Goal: Information Seeking & Learning: Learn about a topic

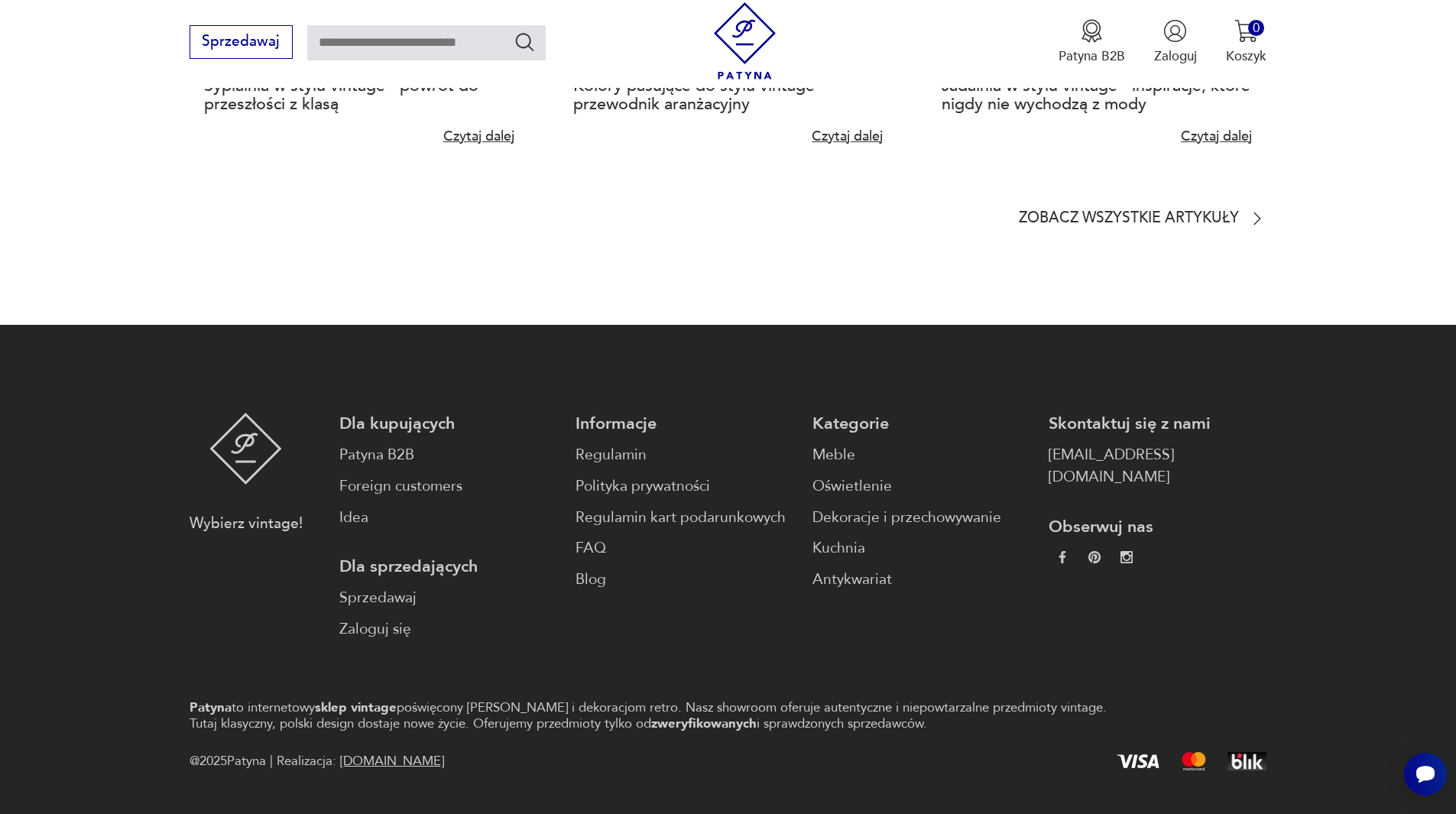
scroll to position [4211, 0]
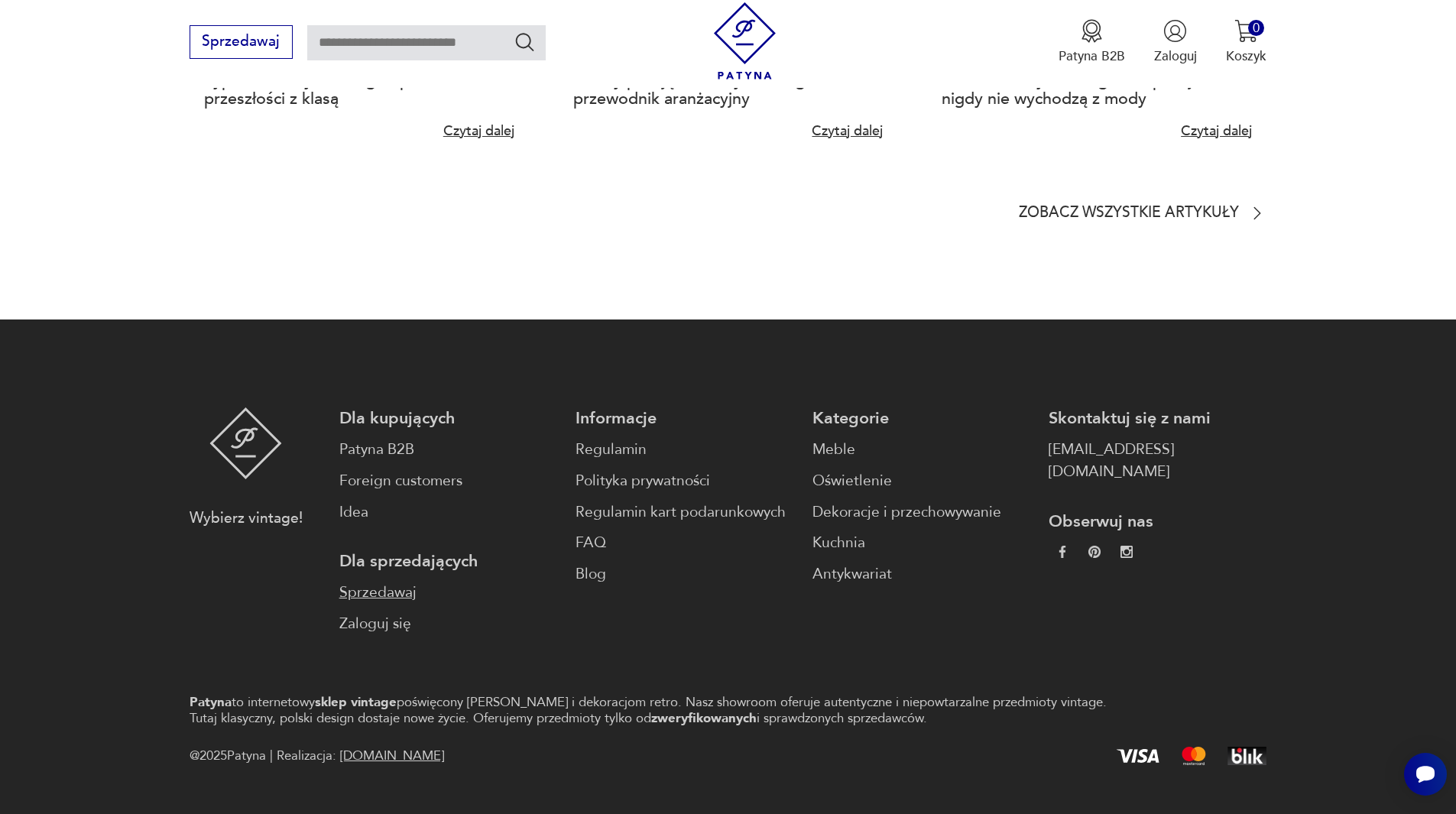
click at [394, 581] on link "Sprzedawaj" at bounding box center [448, 592] width 218 height 22
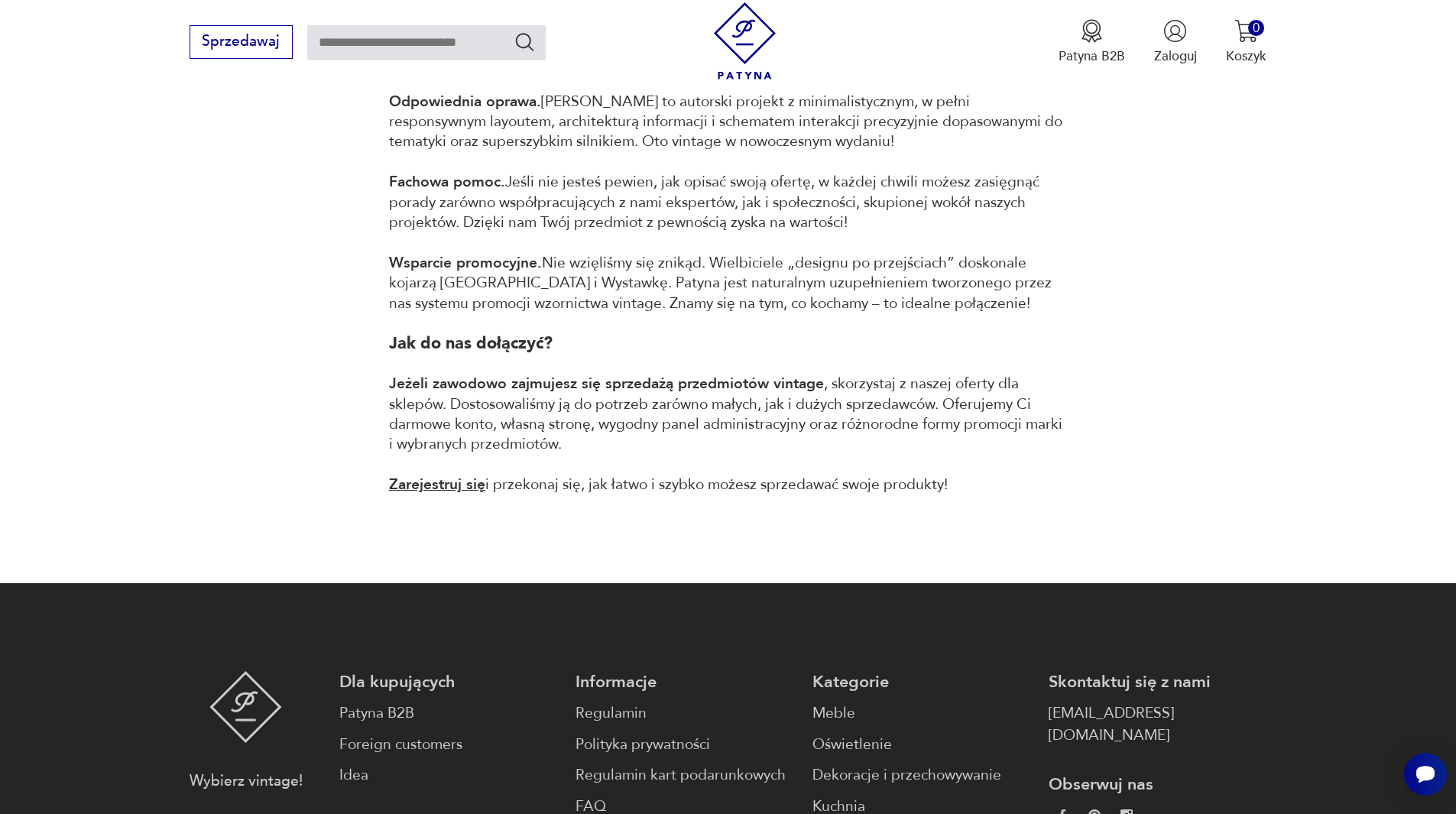
scroll to position [1529, 0]
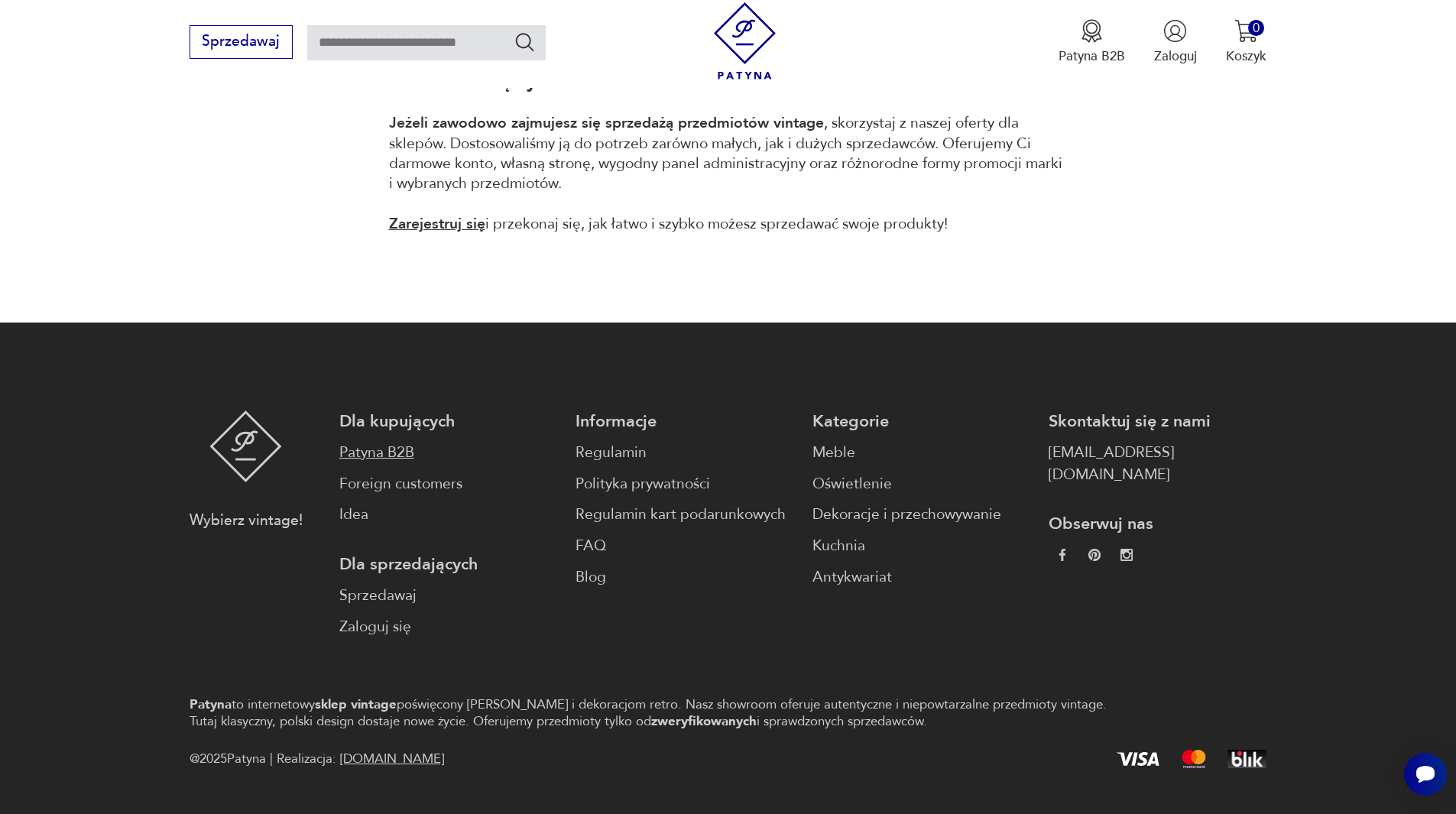
click at [387, 457] on link "Patyna B2B" at bounding box center [448, 453] width 218 height 22
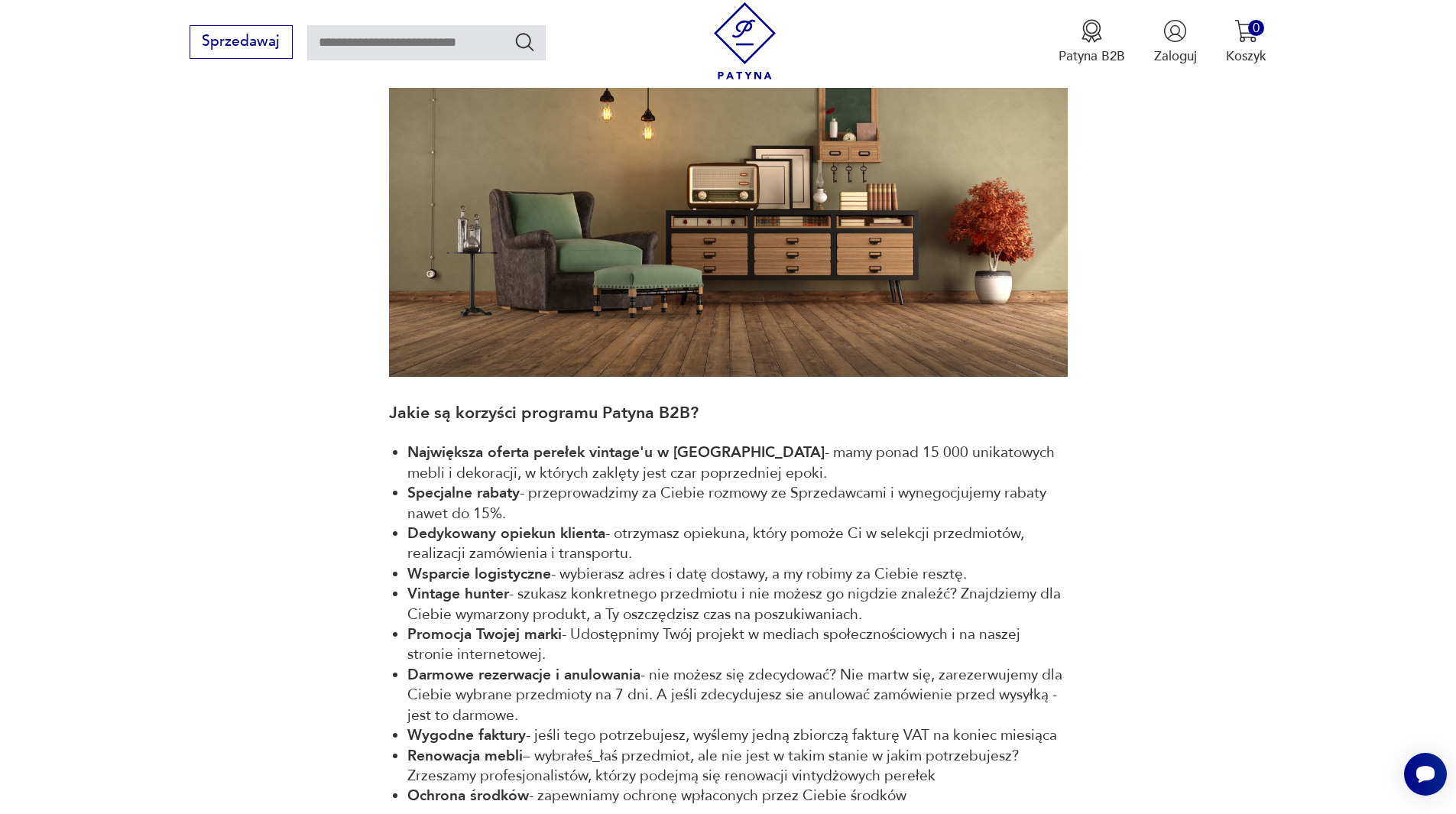
scroll to position [349, 0]
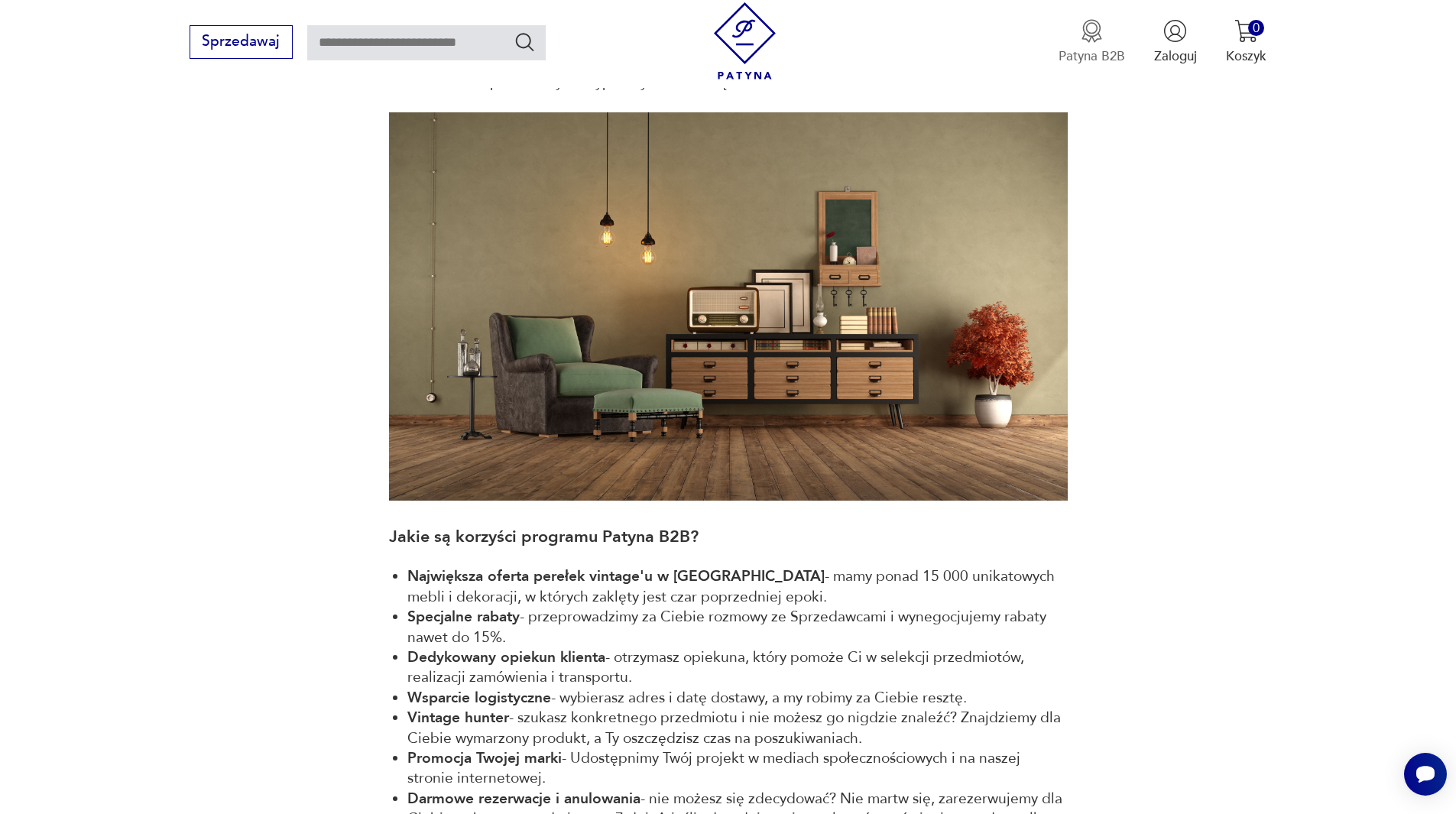
click at [1086, 29] on img "button" at bounding box center [1092, 31] width 23 height 23
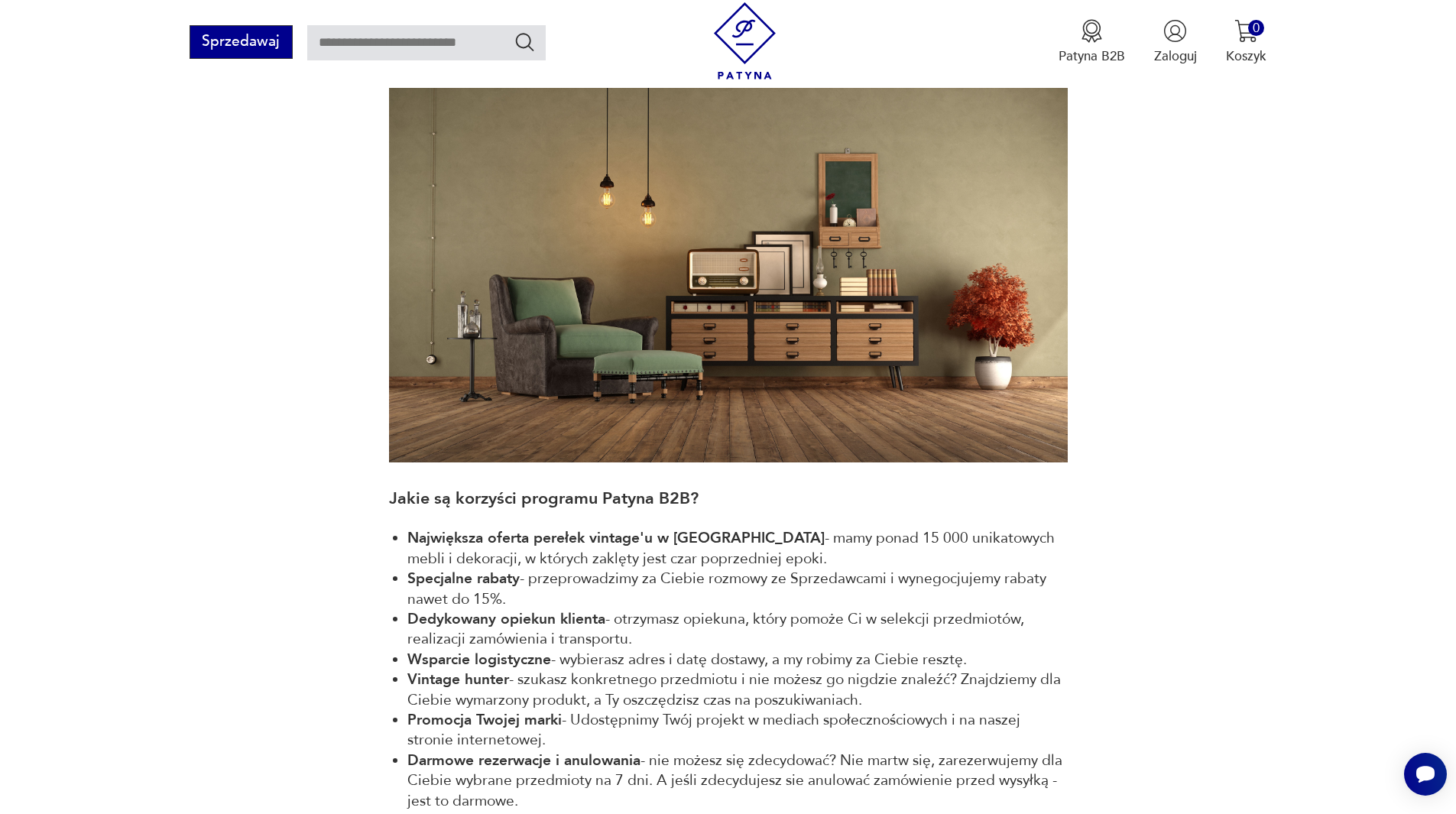
scroll to position [382, 0]
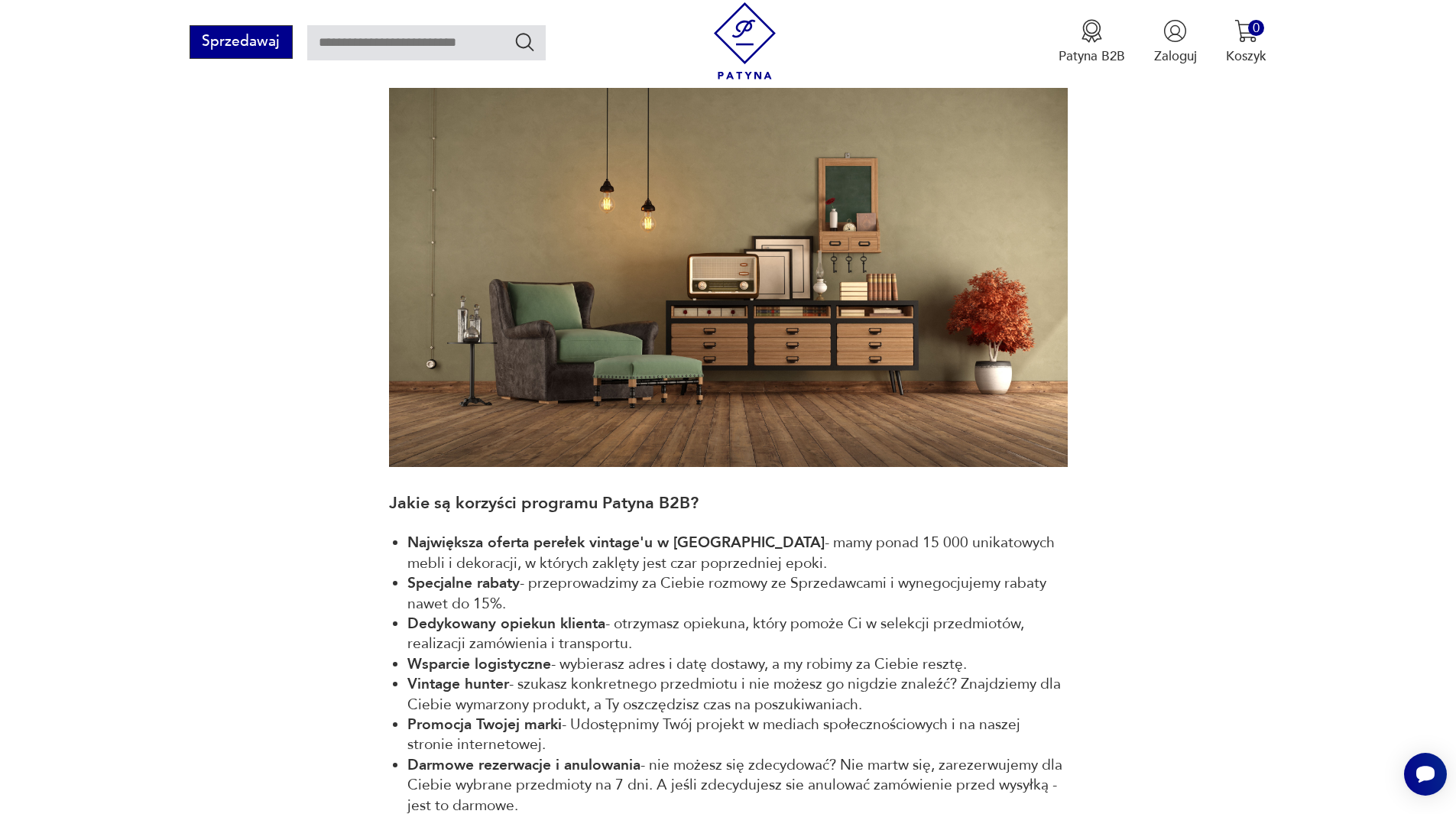
click at [231, 39] on button "Sprzedawaj" at bounding box center [241, 42] width 104 height 34
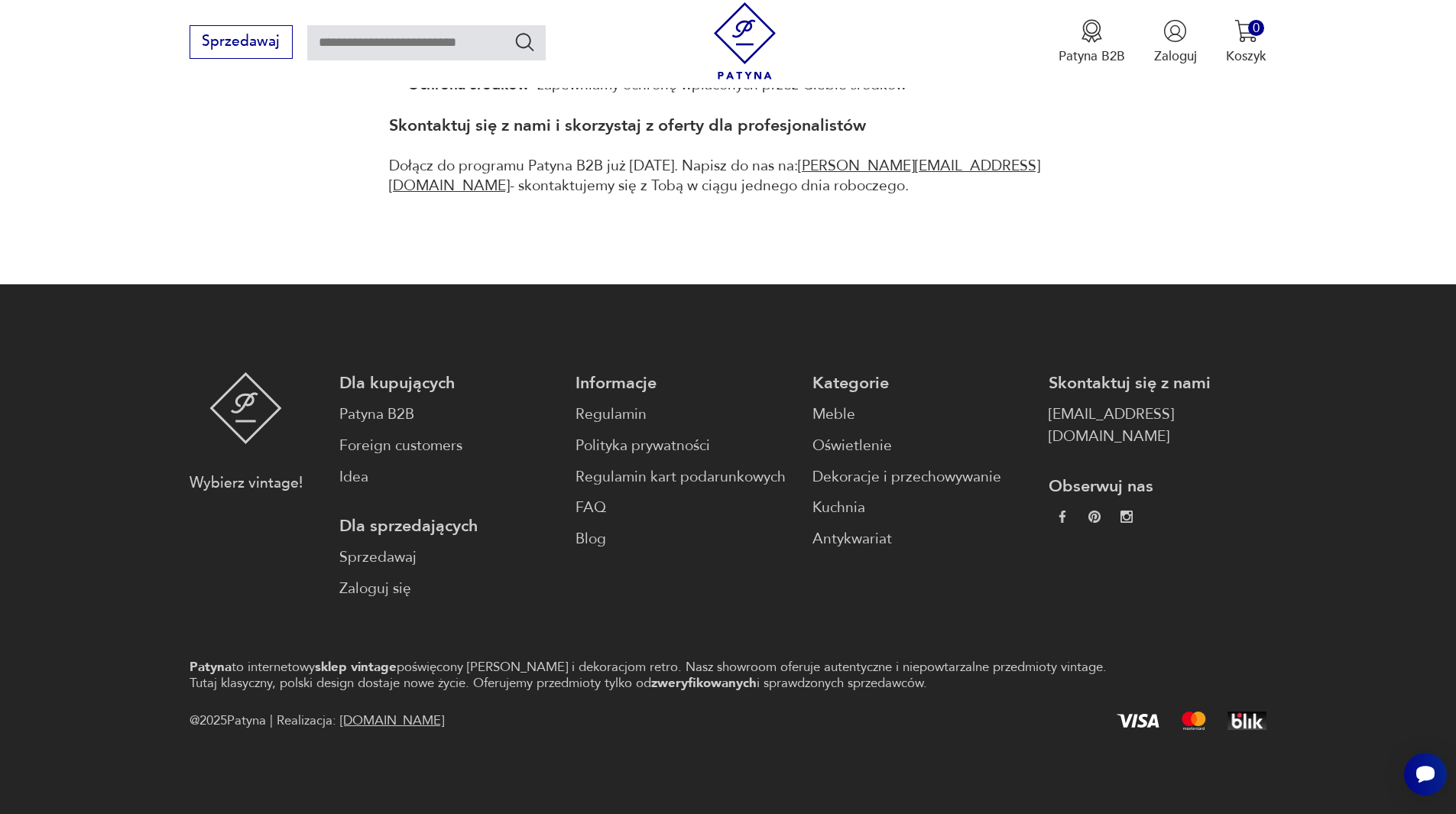
scroll to position [1190, 0]
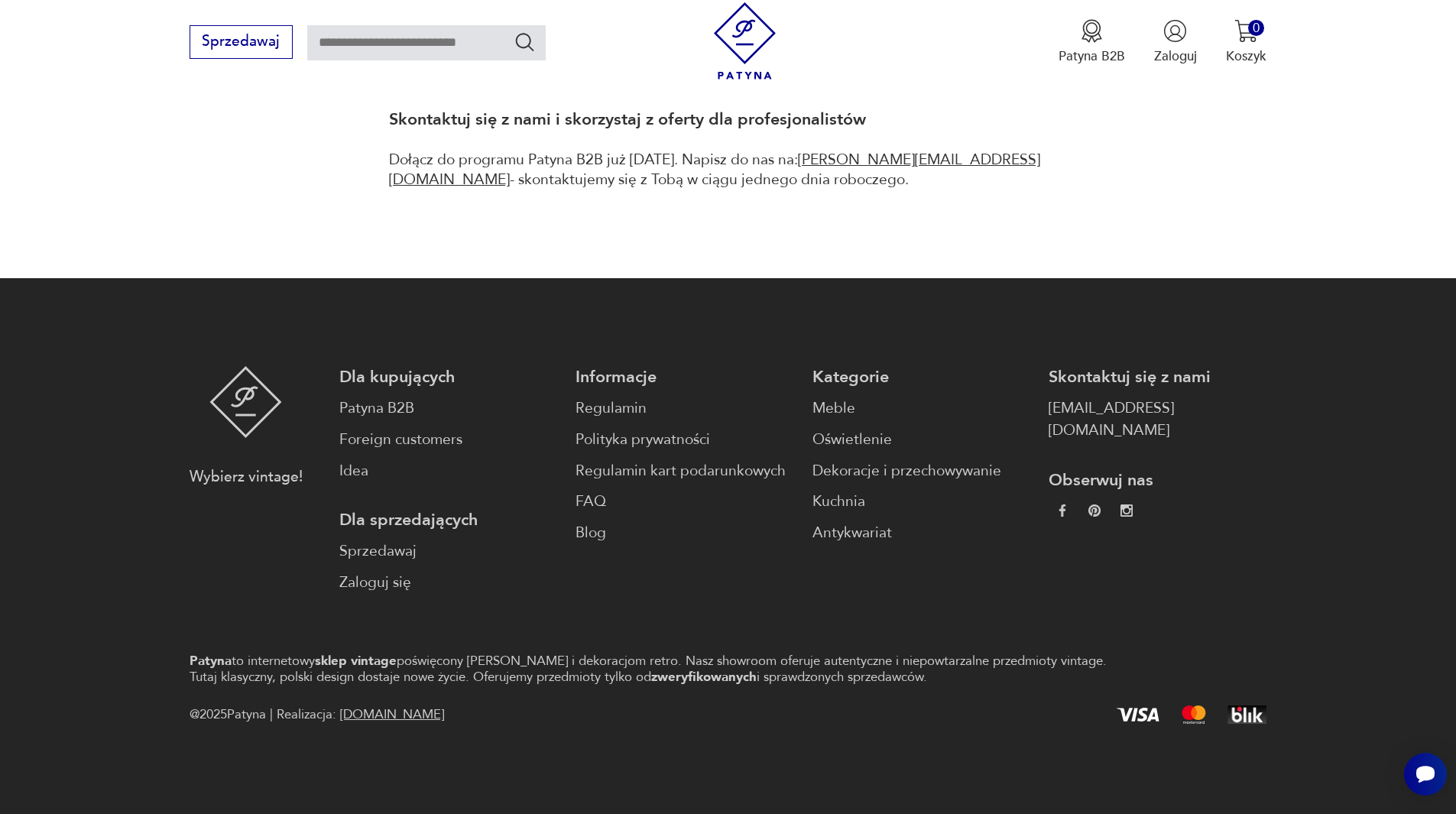
click at [383, 714] on link "[DOMAIN_NAME]" at bounding box center [391, 714] width 104 height 17
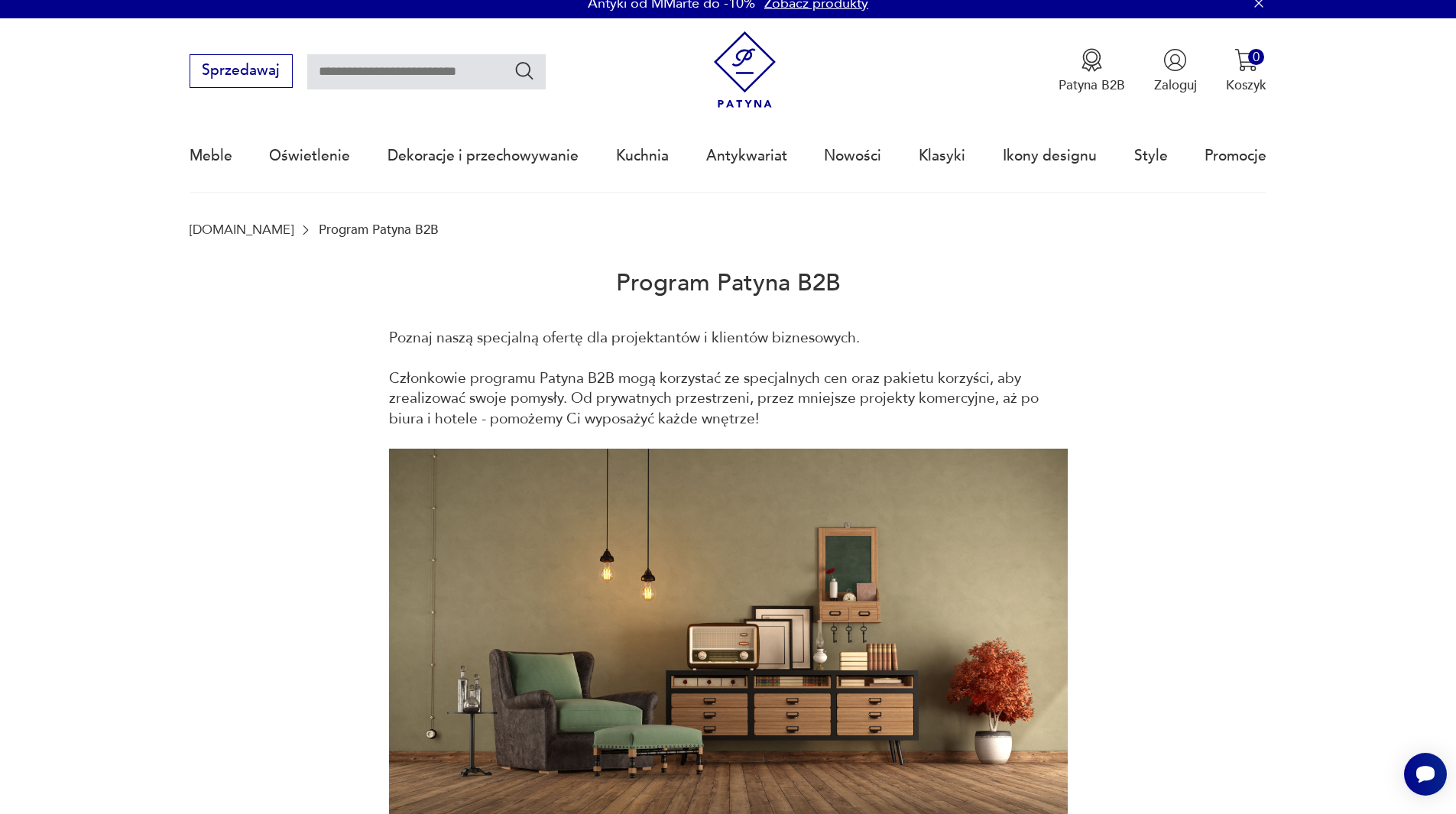
scroll to position [0, 0]
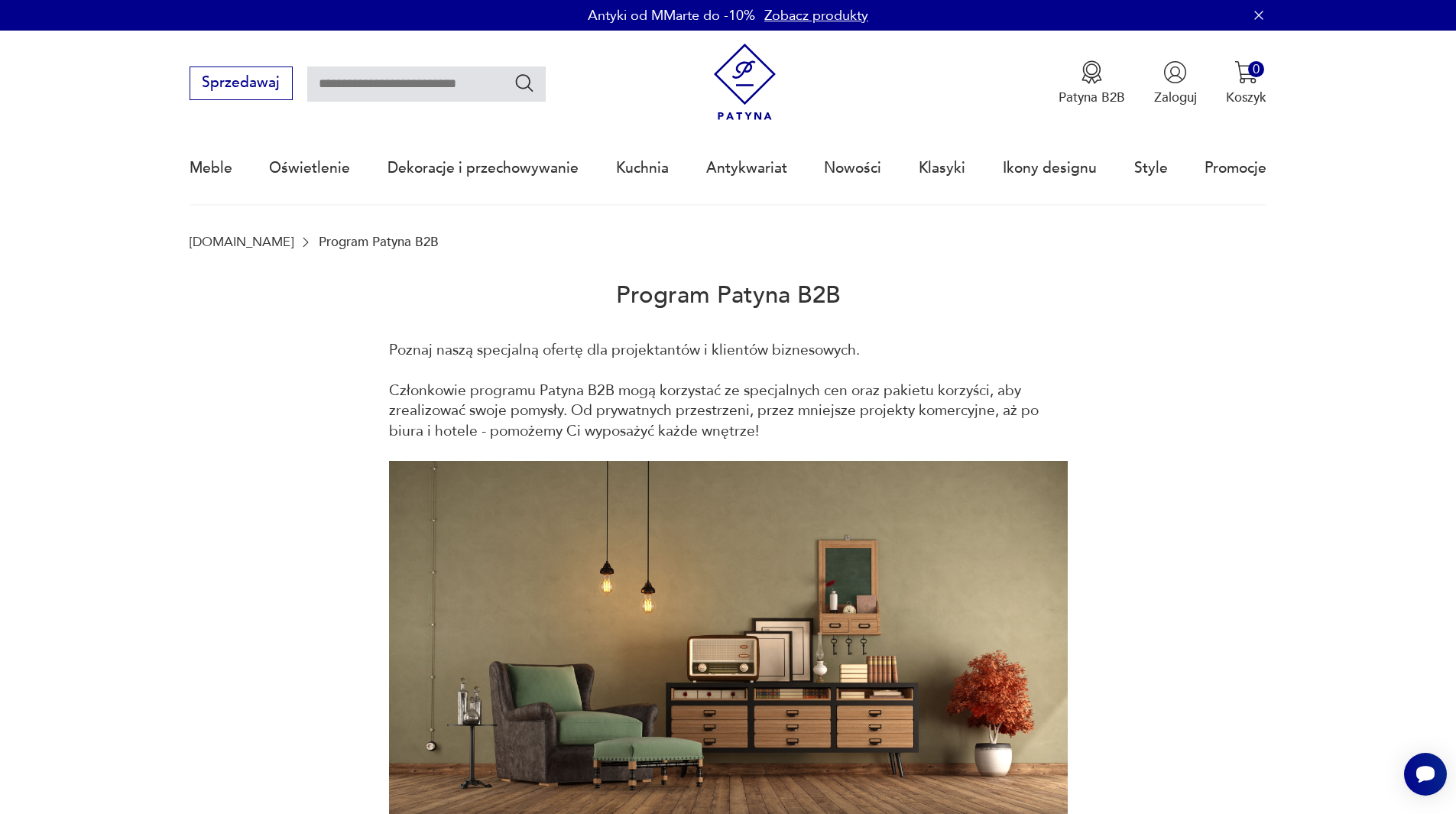
click at [450, 90] on input "text" at bounding box center [426, 84] width 238 height 35
type input "******"
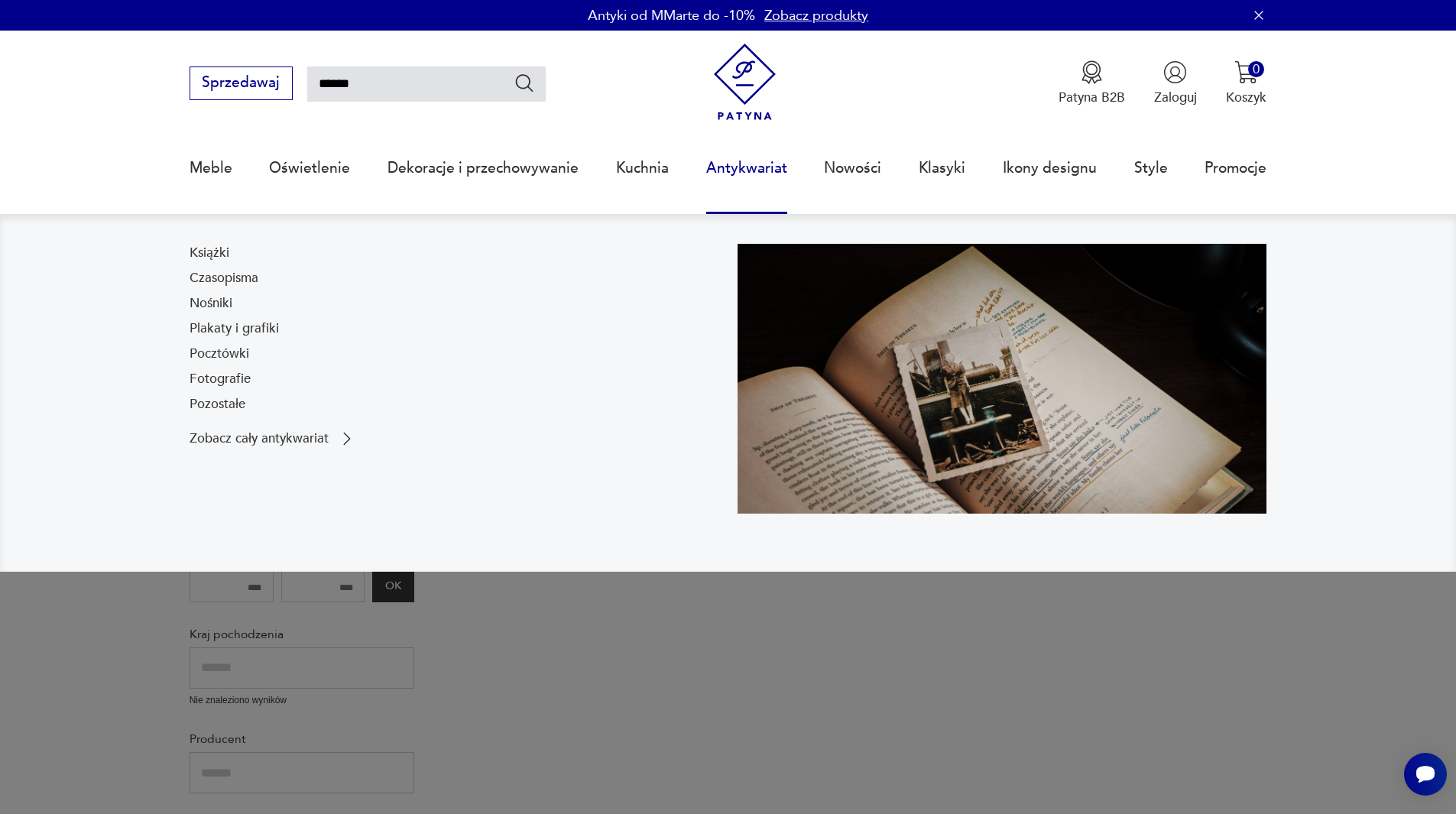
click at [739, 177] on link "Antykwariat" at bounding box center [747, 168] width 81 height 71
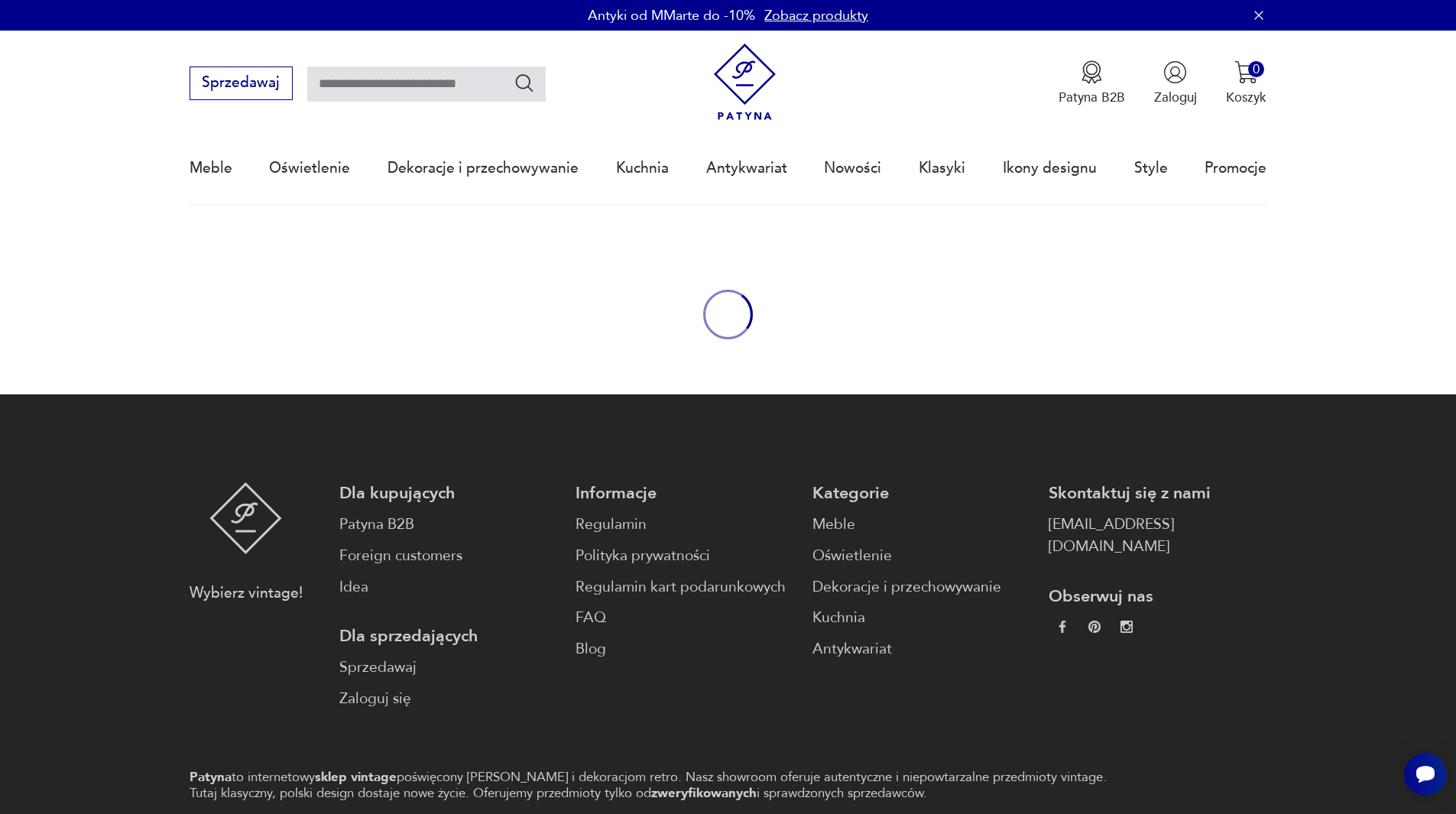
scroll to position [49, 0]
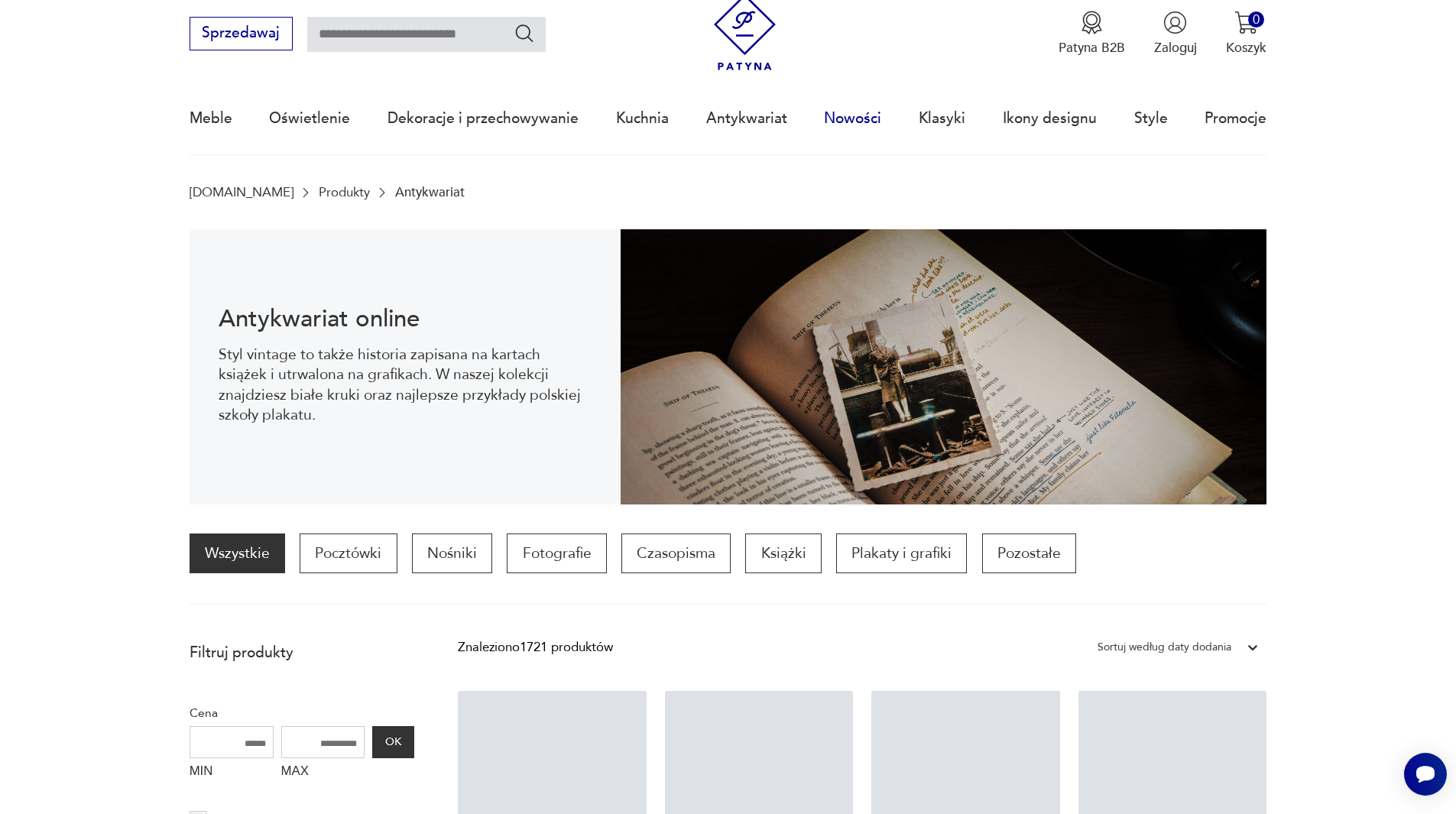
click at [849, 140] on link "Nowości" at bounding box center [852, 118] width 57 height 71
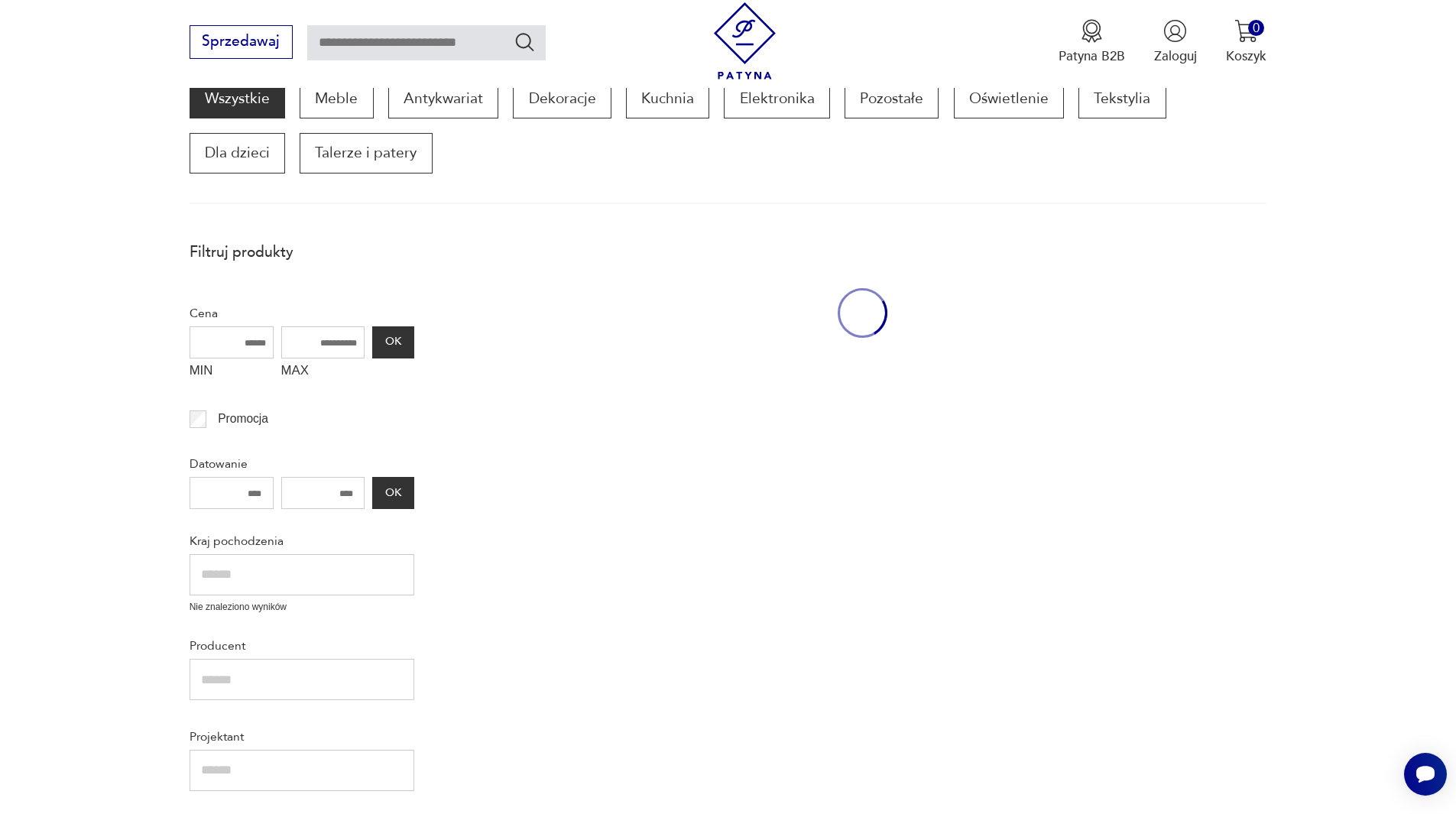
scroll to position [259, 0]
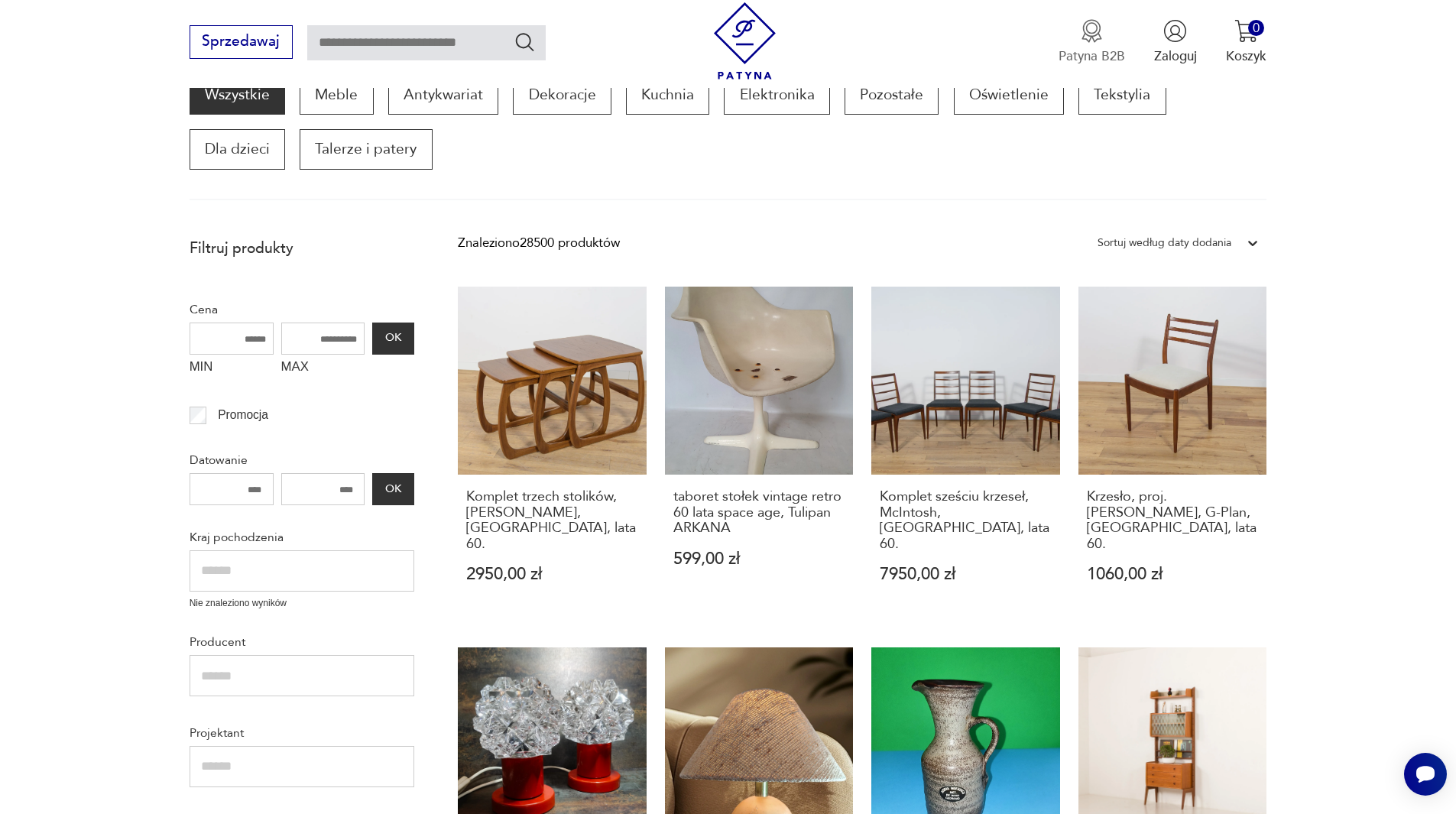
click at [1093, 35] on img "button" at bounding box center [1092, 31] width 23 height 23
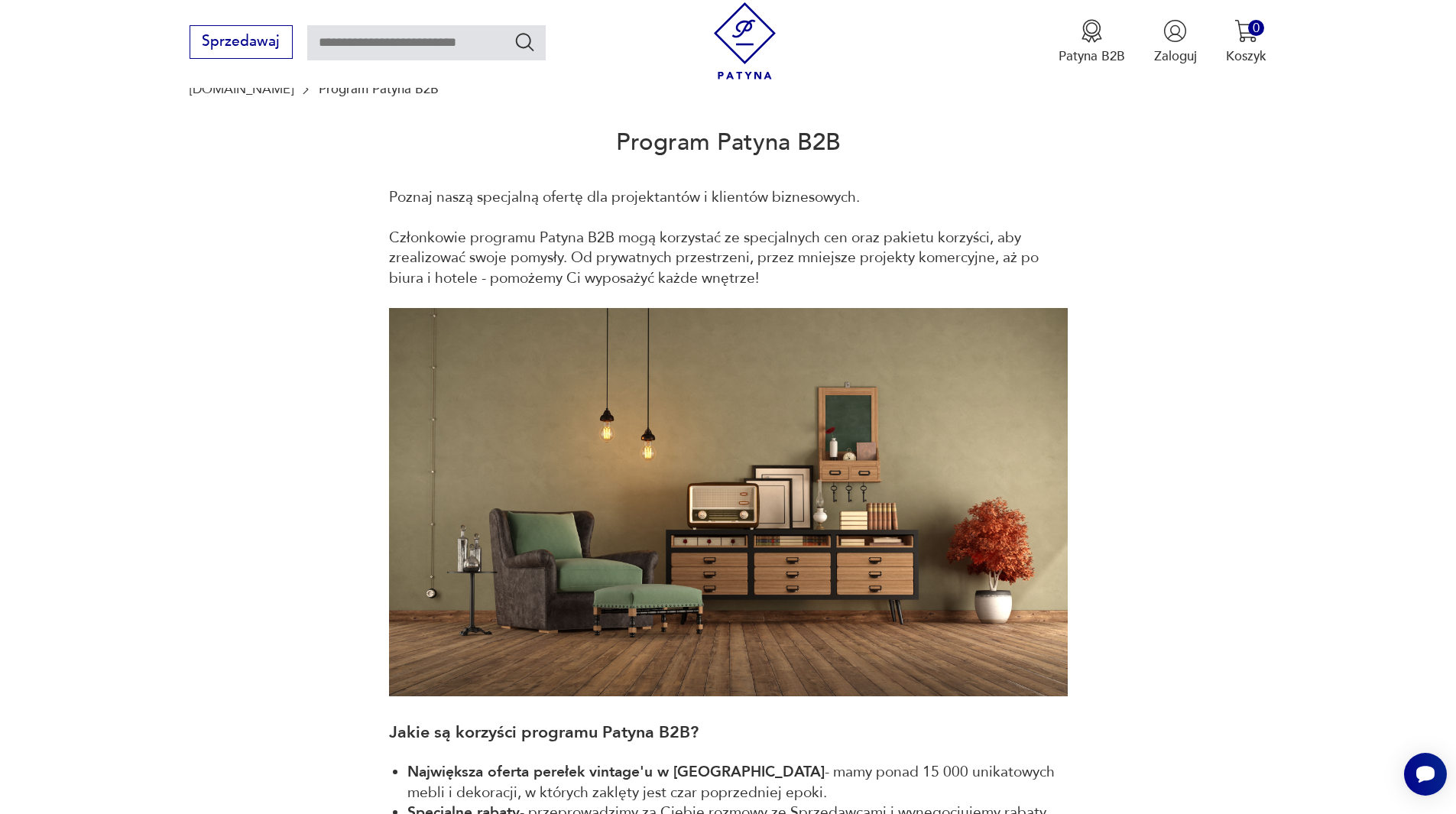
click at [753, 48] on img at bounding box center [745, 41] width 77 height 78
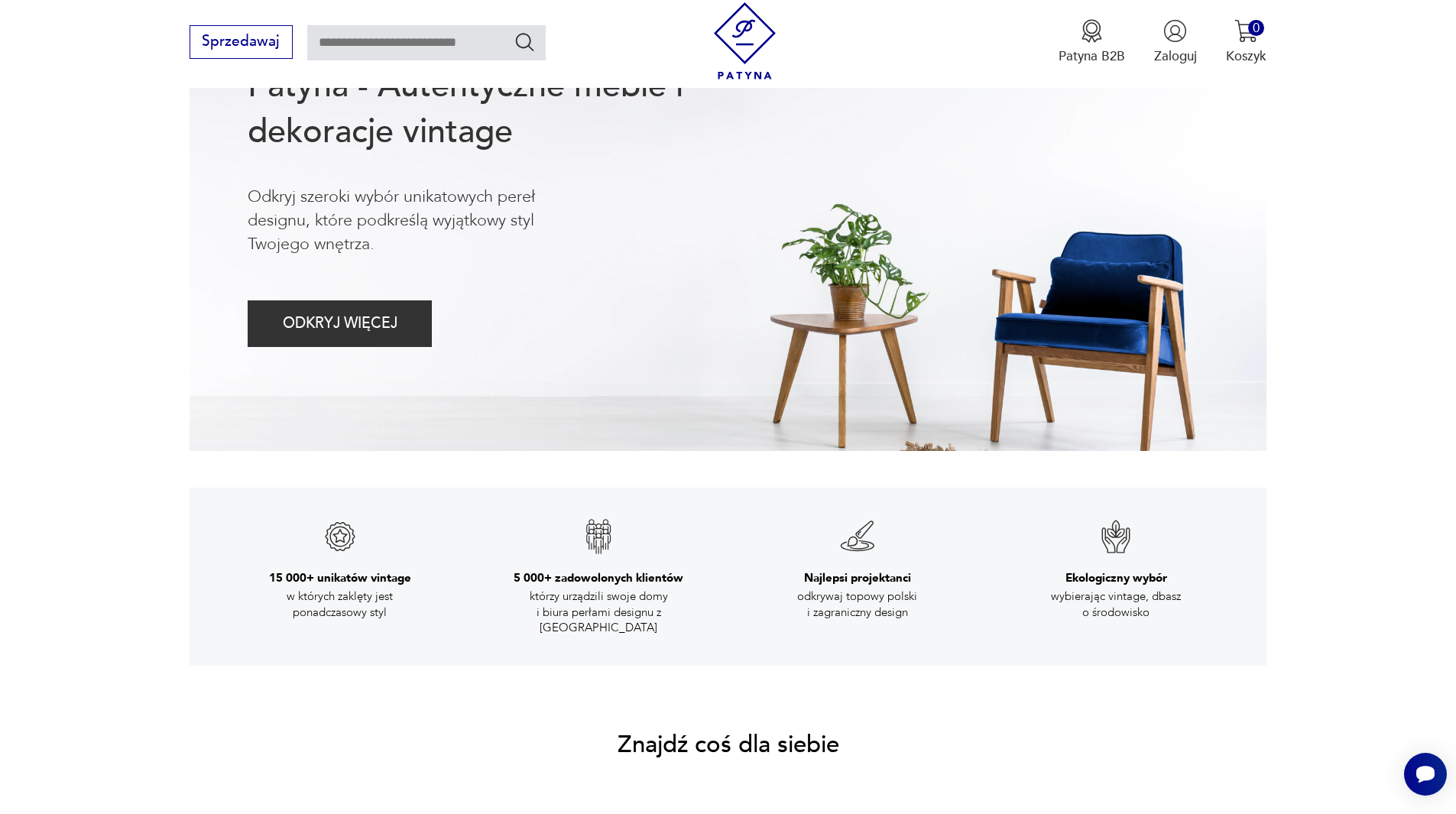
scroll to position [765, 0]
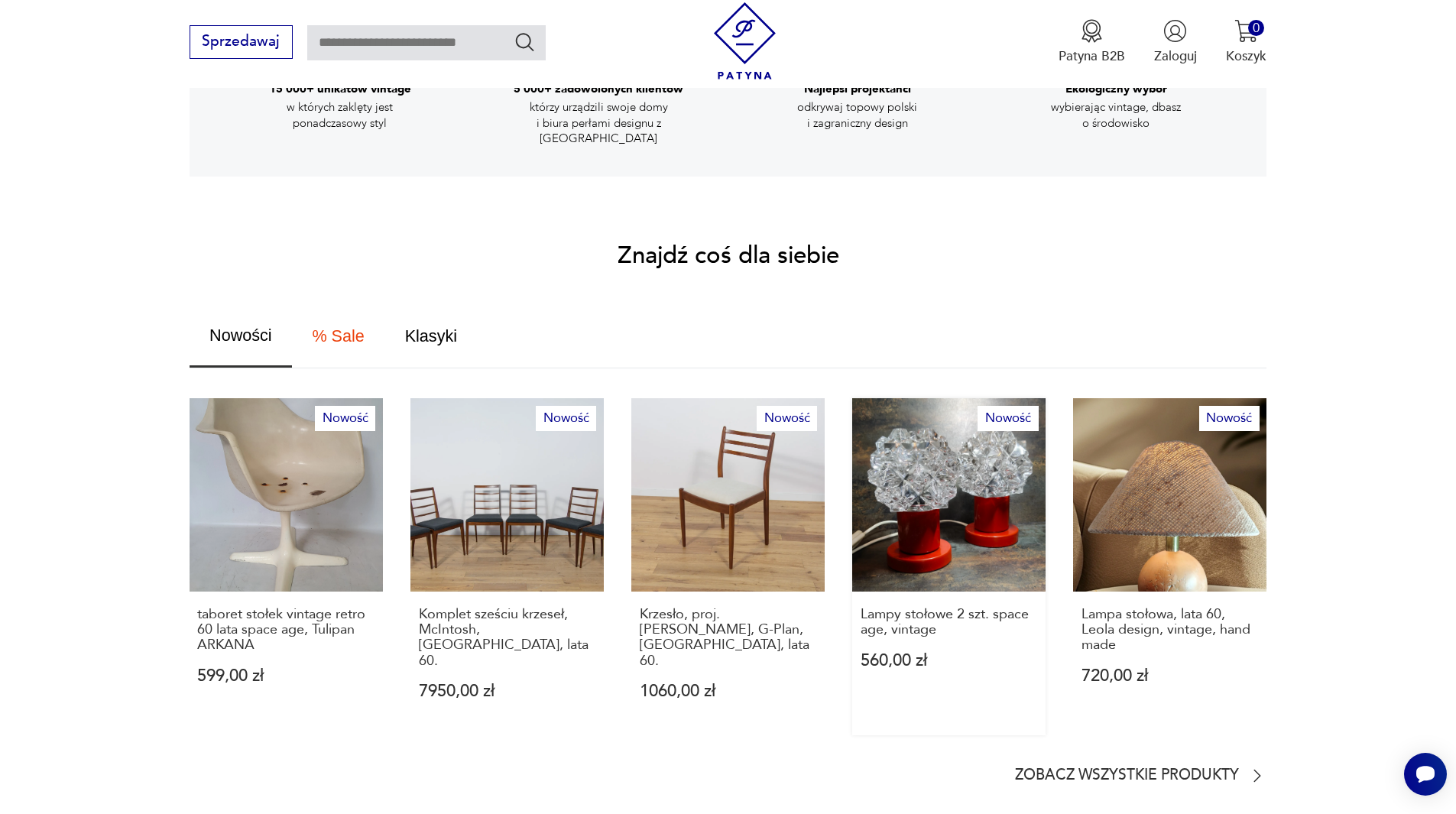
click at [917, 538] on link "Nowość Lampy stołowe 2 szt. space age, vintage 560,00 zł" at bounding box center [949, 567] width 194 height 337
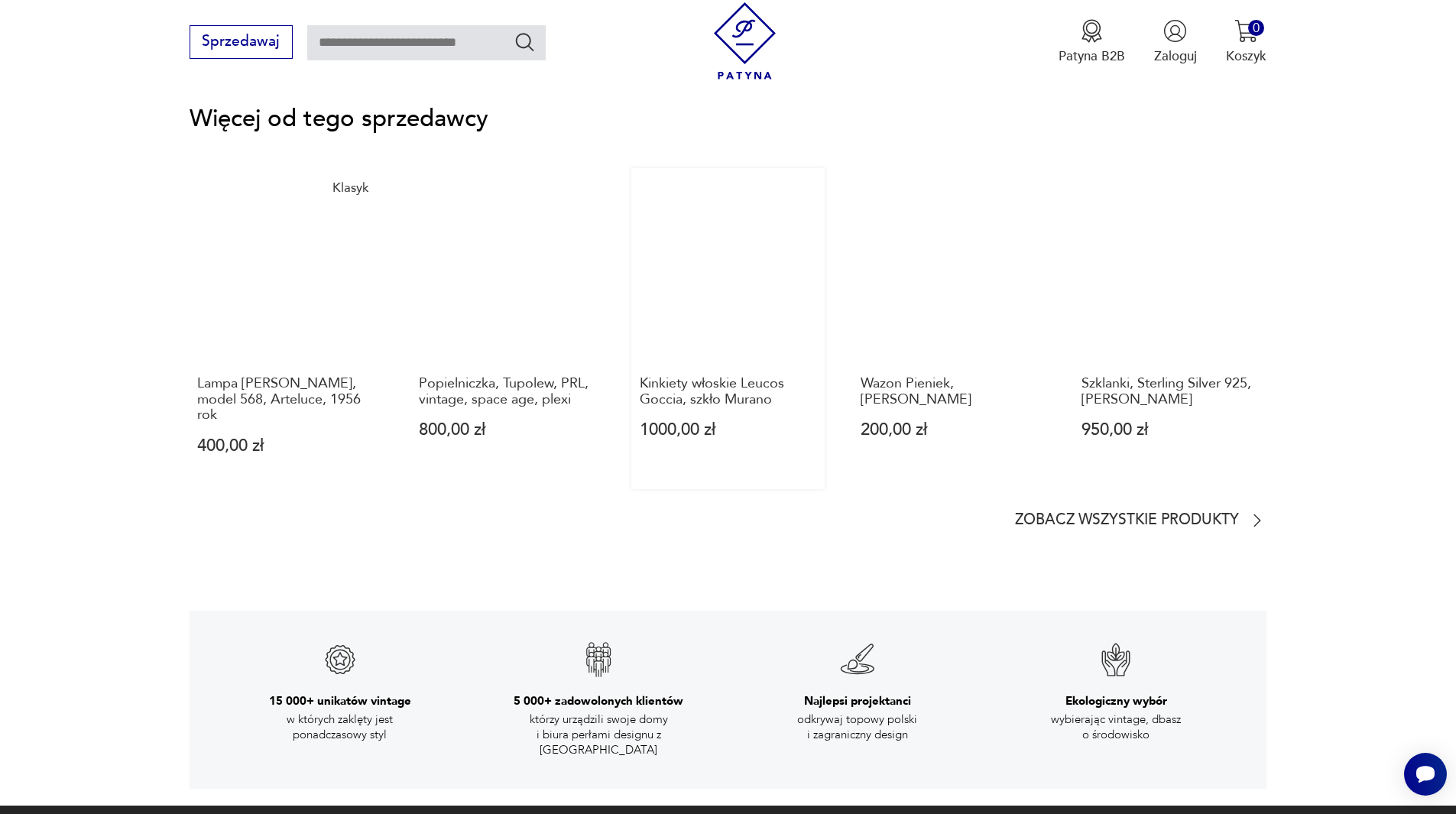
scroll to position [2141, 0]
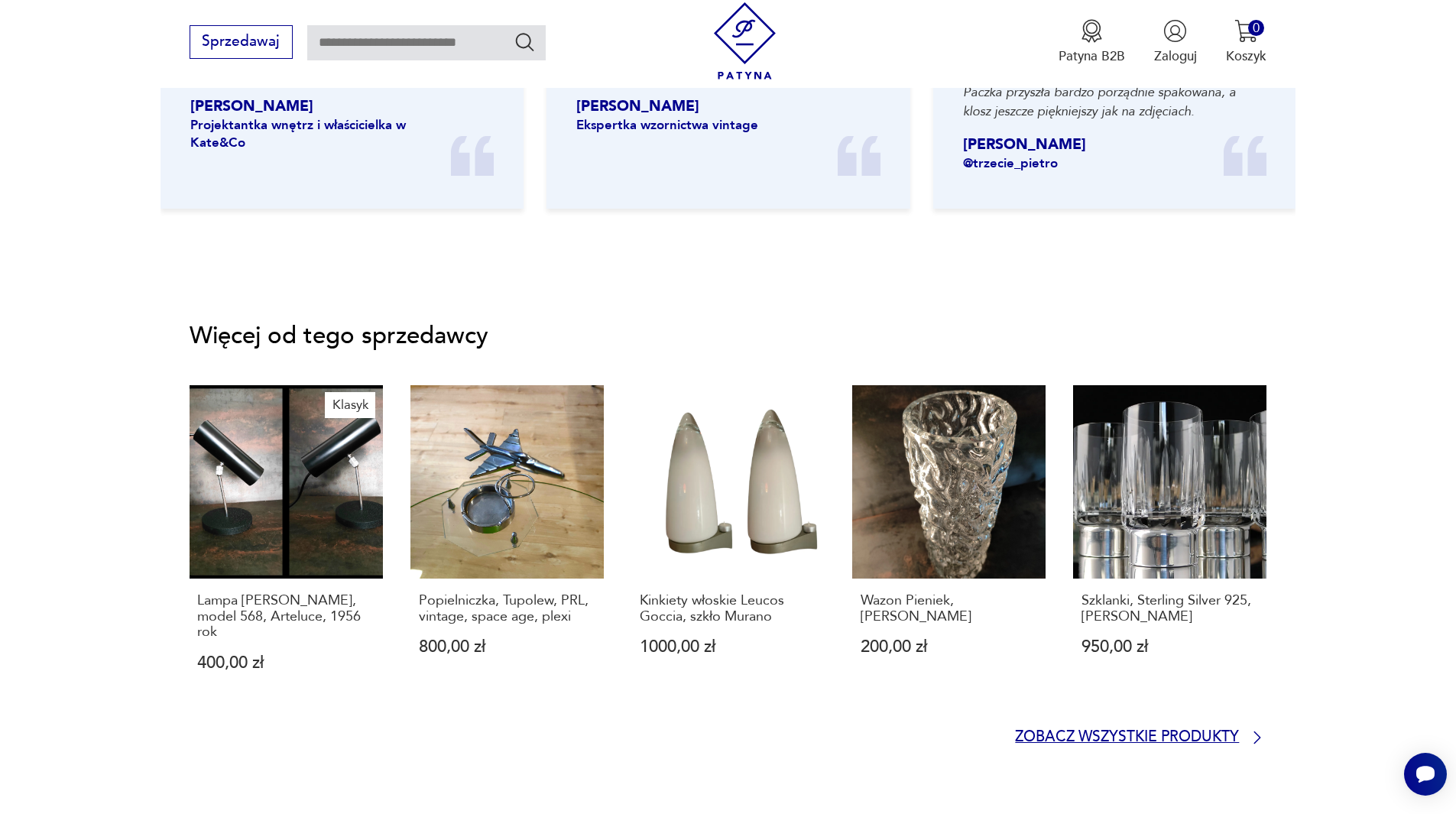
click at [1186, 732] on p "Zobacz wszystkie produkty" at bounding box center [1127, 737] width 224 height 13
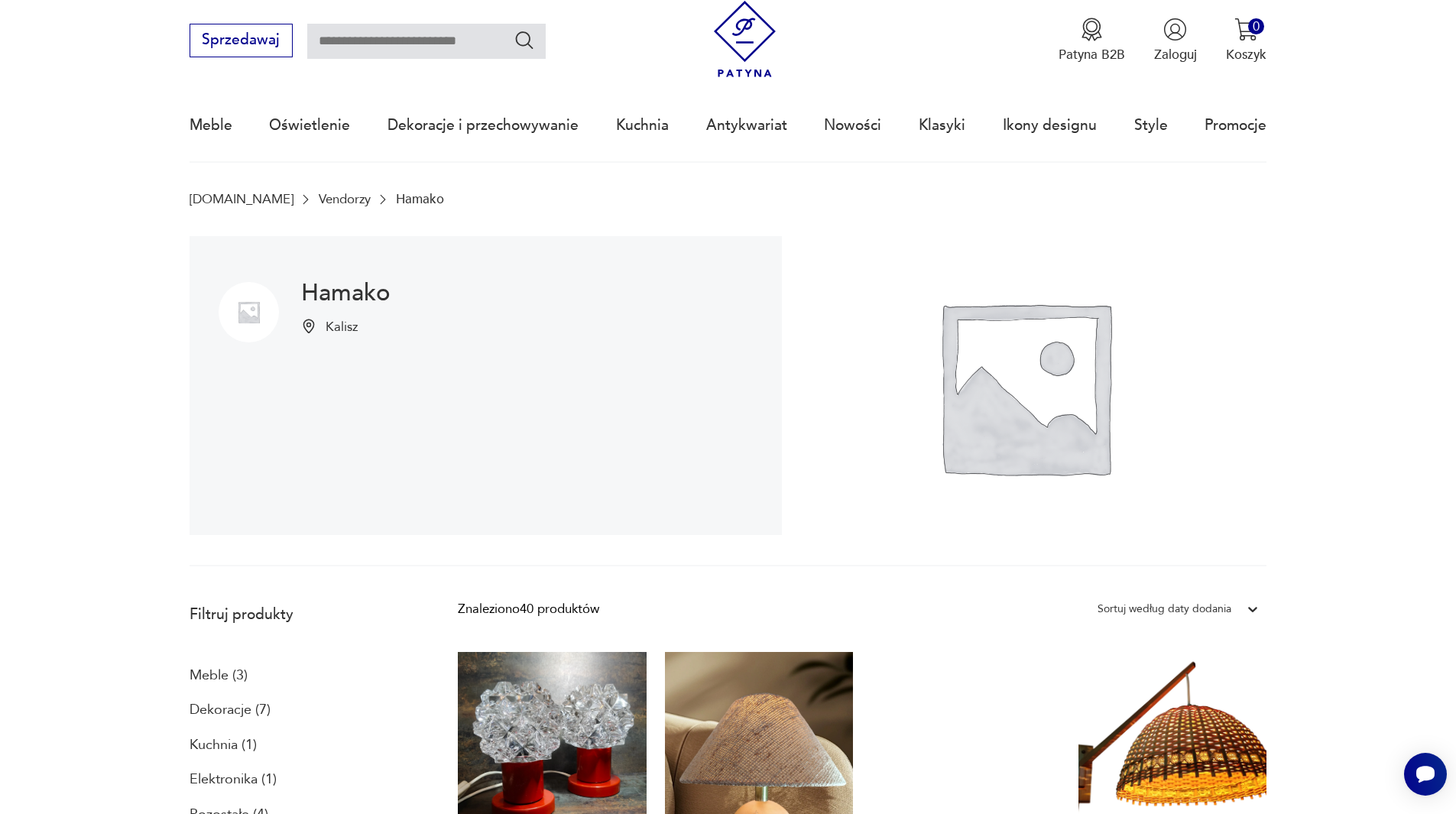
scroll to position [27, 0]
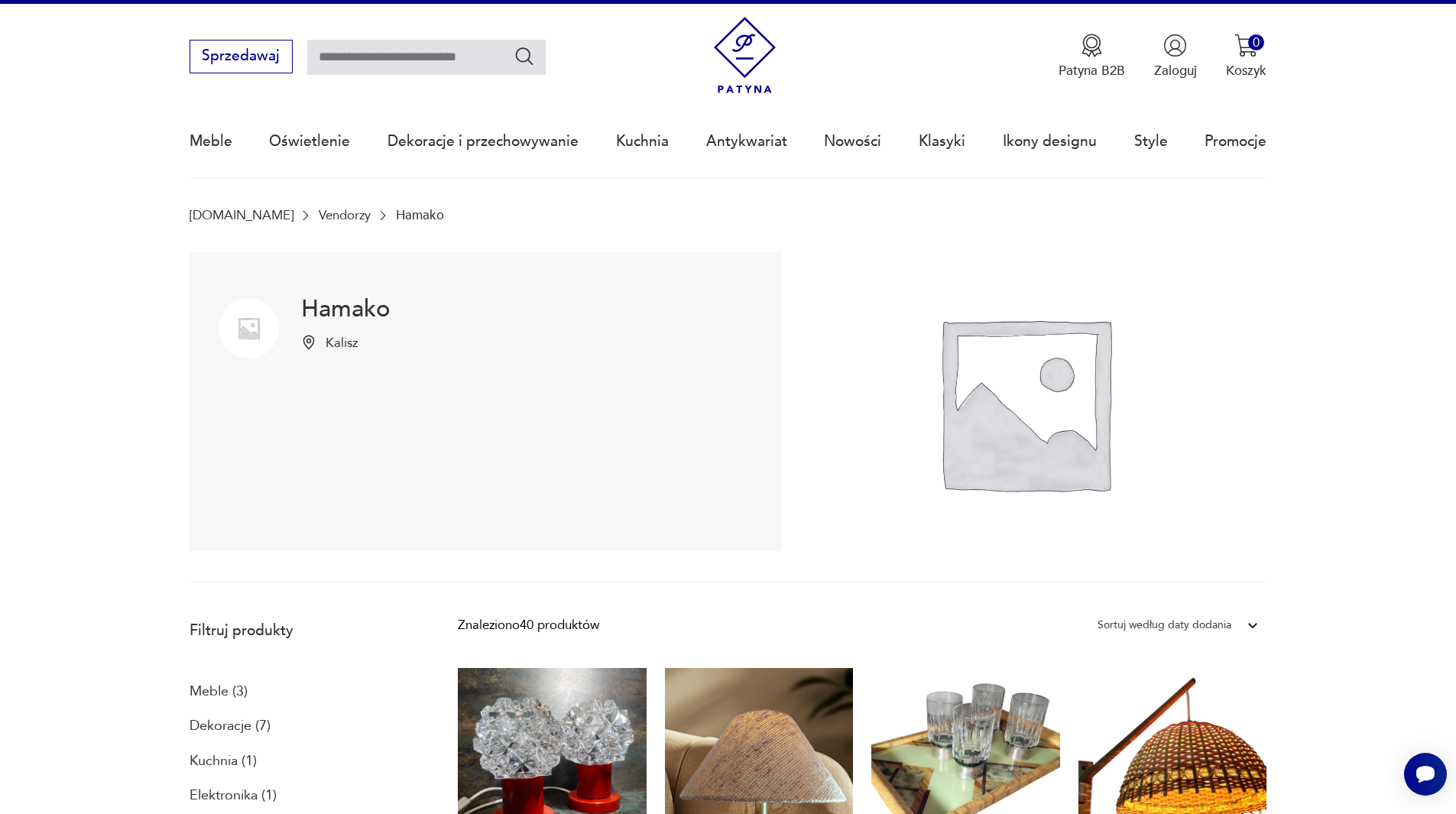
click at [319, 216] on link "Vendorzy" at bounding box center [345, 215] width 52 height 15
